Goal: Download file/media

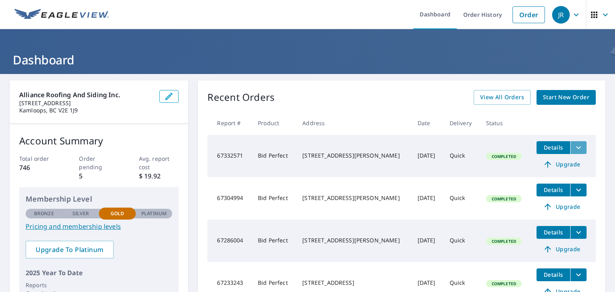
click at [574, 148] on icon "filesDropdownBtn-67332571" at bounding box center [579, 148] width 10 height 10
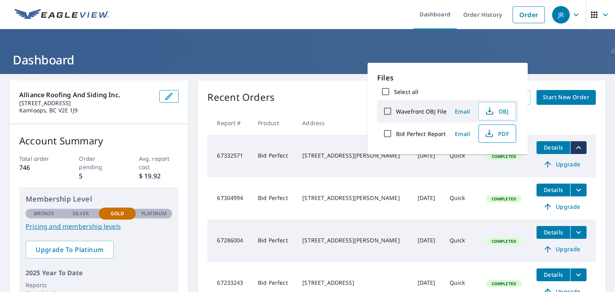
click at [505, 135] on span "PDF" at bounding box center [496, 134] width 26 height 10
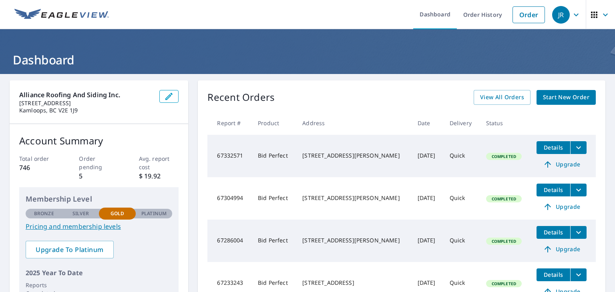
click at [548, 149] on span "Details" at bounding box center [553, 148] width 24 height 8
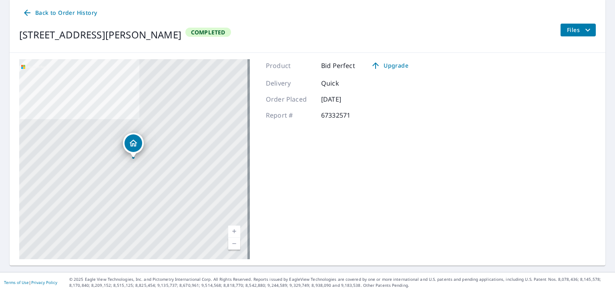
scroll to position [67, 0]
